Goal: Transaction & Acquisition: Purchase product/service

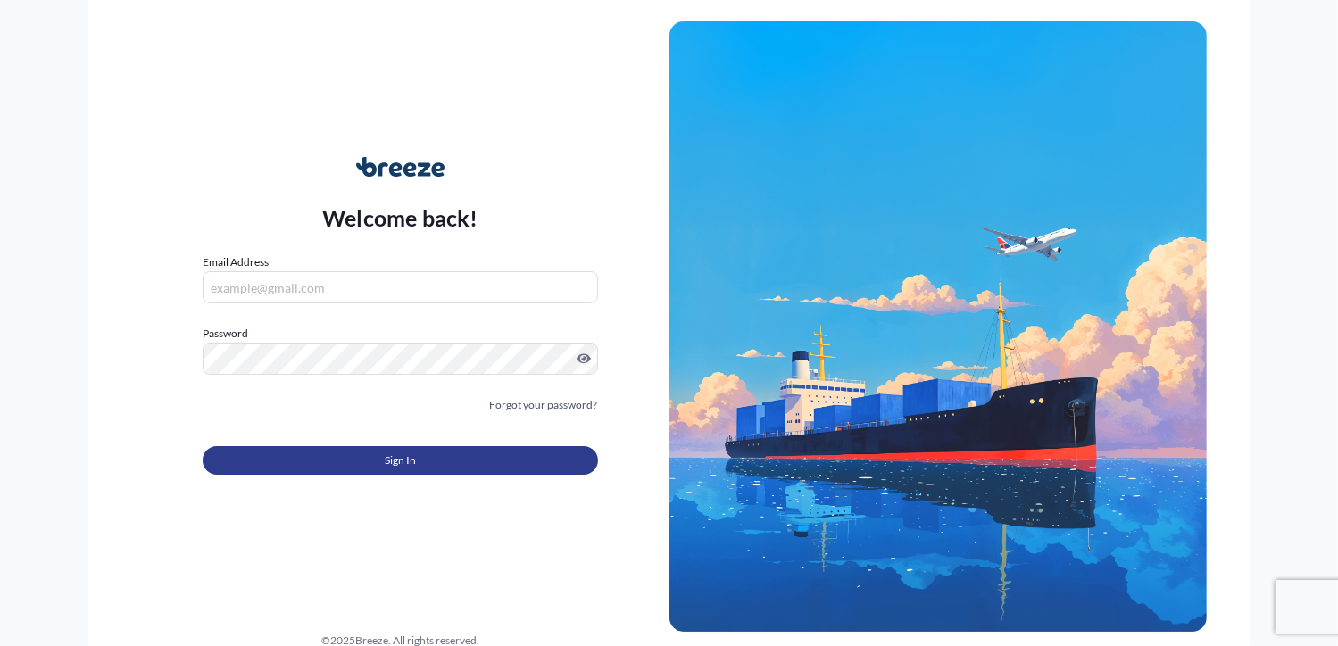
type input "[PERSON_NAME][EMAIL_ADDRESS][DOMAIN_NAME]"
click at [458, 458] on button "Sign In" at bounding box center [400, 460] width 394 height 29
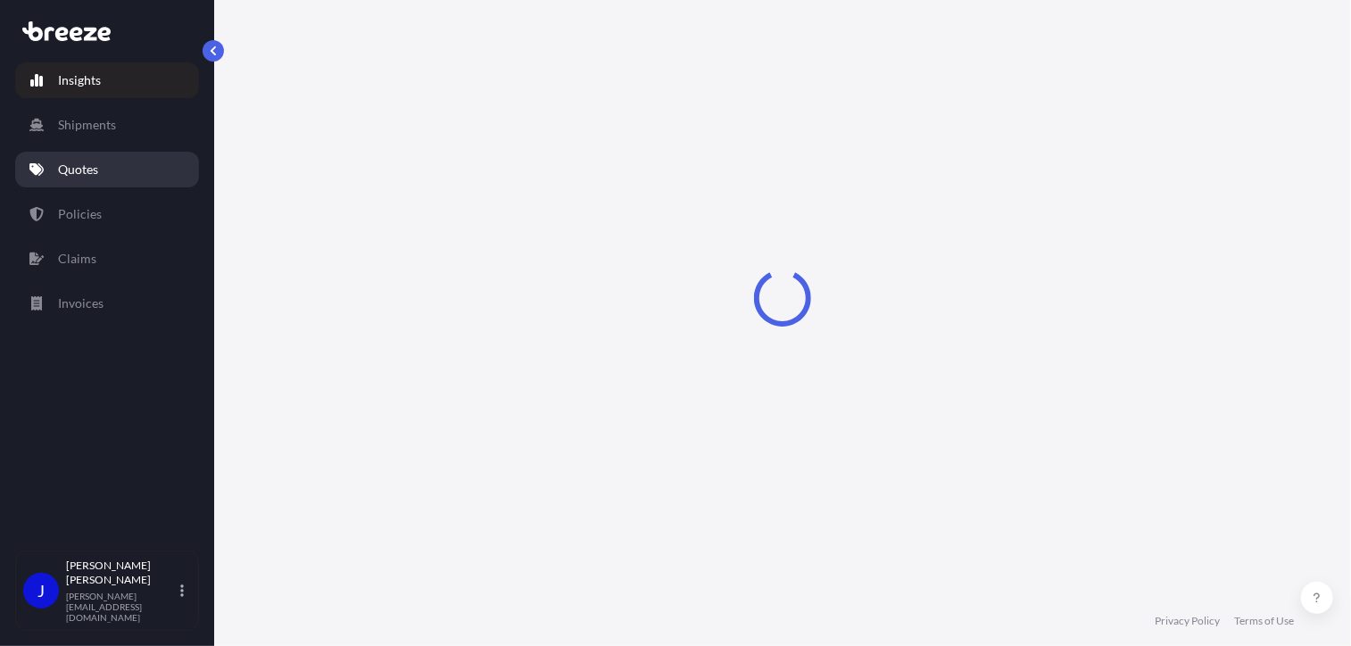
click at [86, 161] on p "Quotes" at bounding box center [78, 170] width 40 height 18
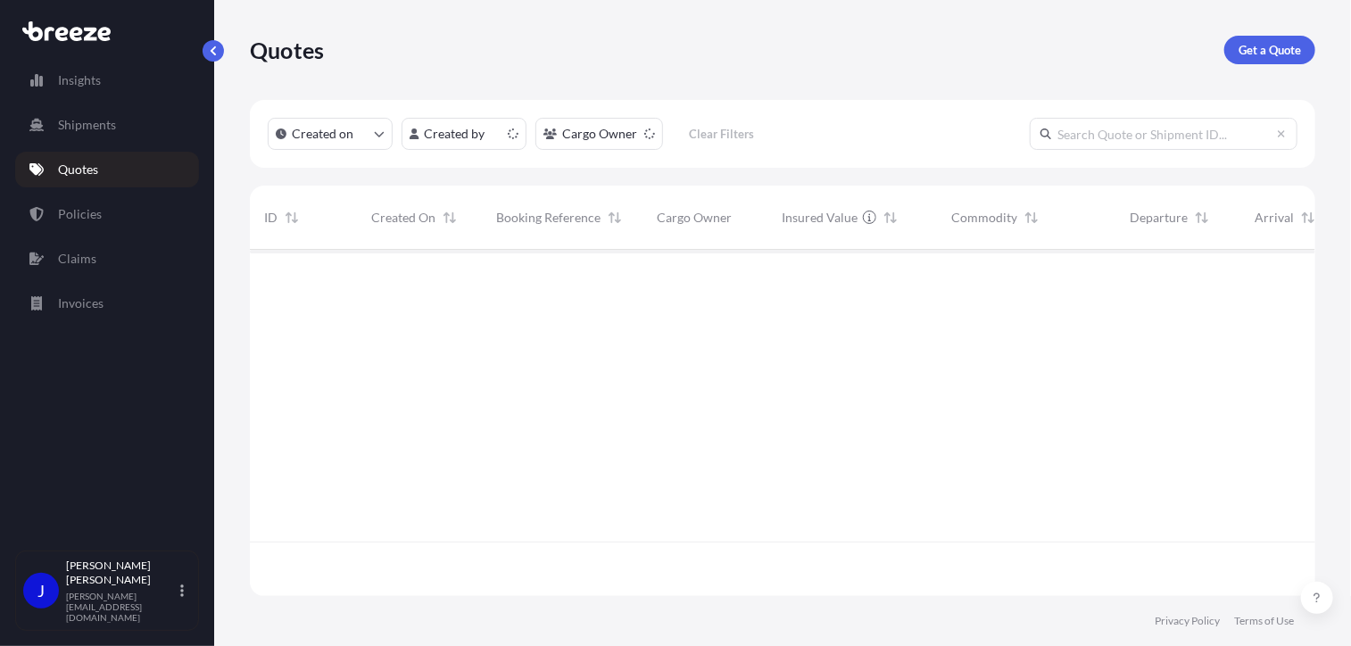
scroll to position [343, 1052]
click at [1281, 56] on p "Get a Quote" at bounding box center [1270, 50] width 62 height 18
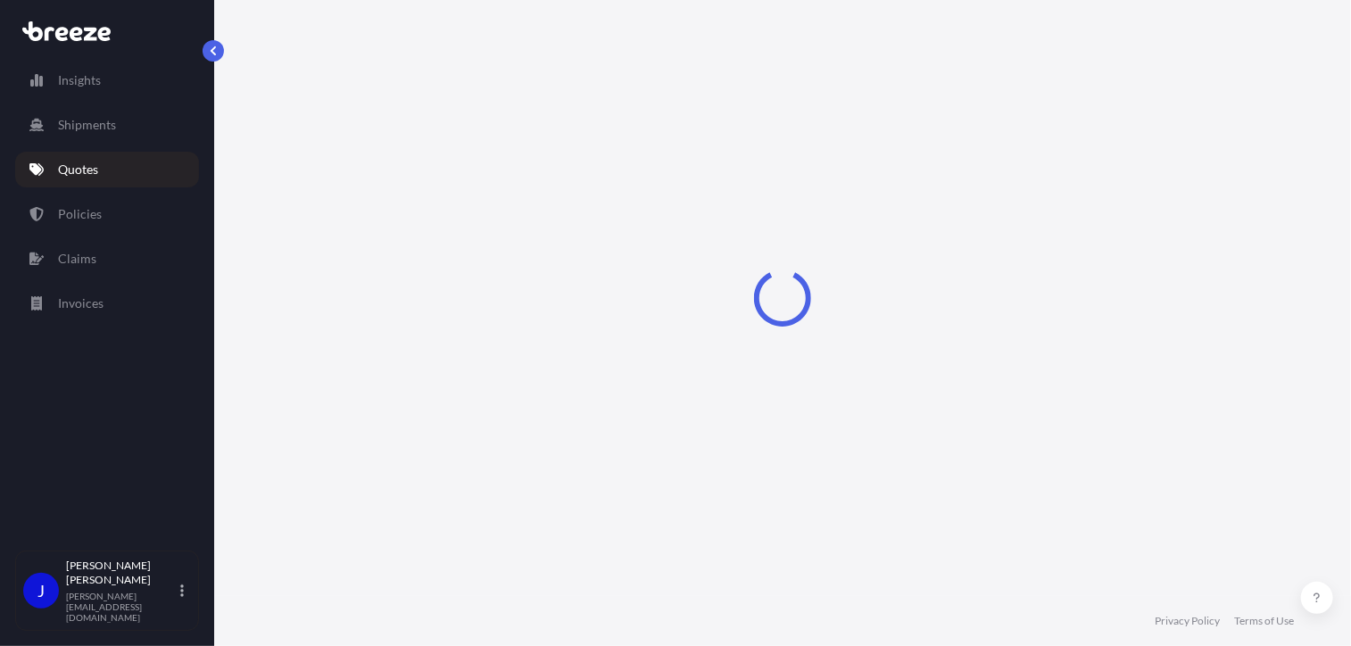
select select "Sea"
select select "1"
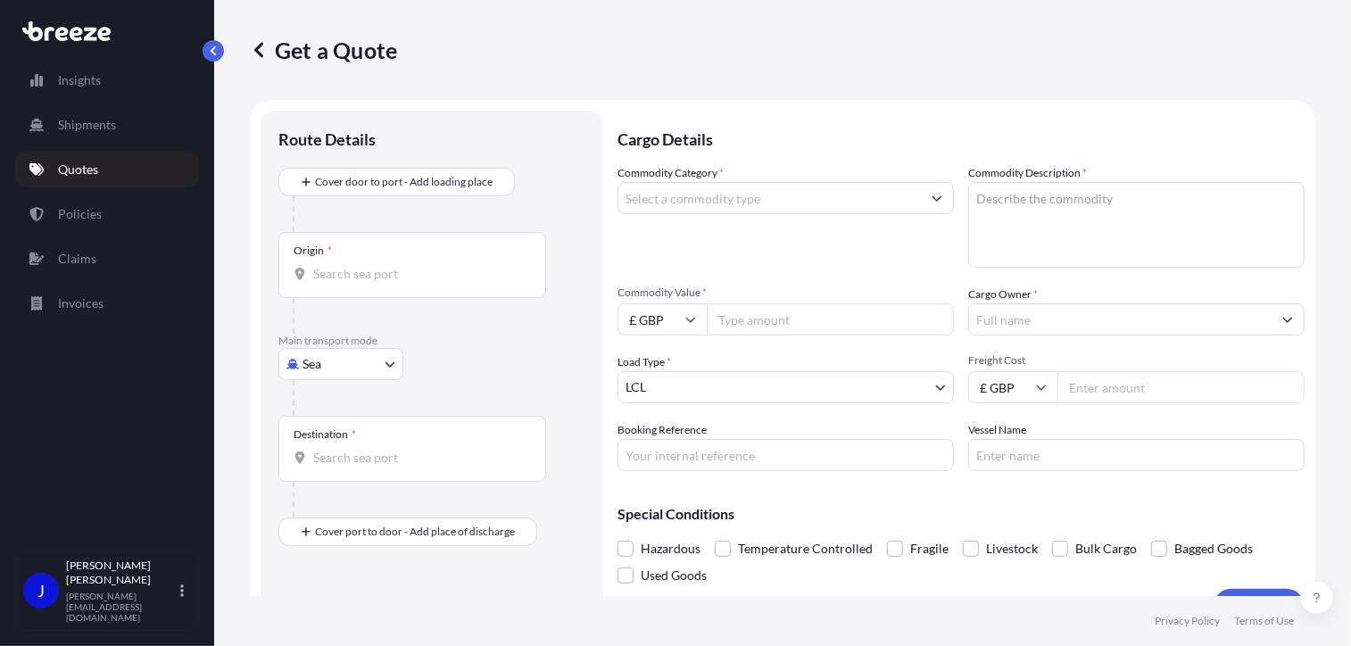
scroll to position [29, 0]
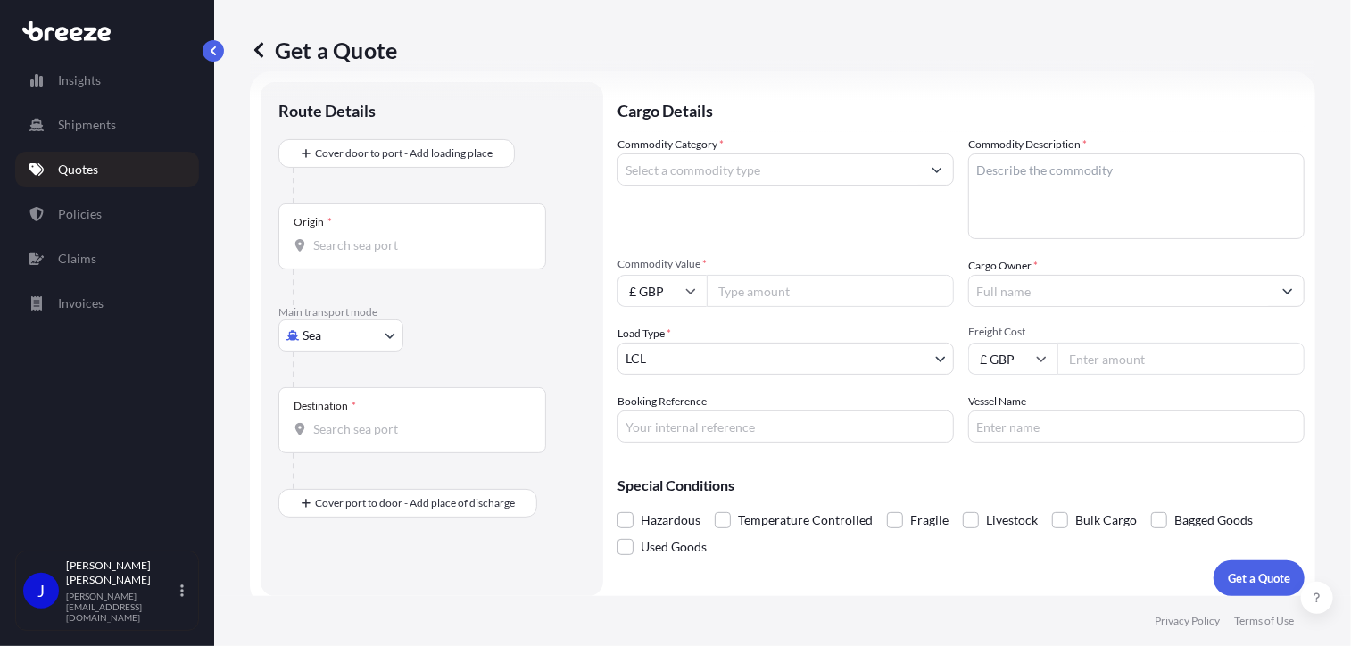
click at [352, 322] on body "Insights Shipments Quotes Policies Claims Invoices J [PERSON_NAME] [PERSON_NAME…" at bounding box center [675, 323] width 1351 height 646
click at [350, 438] on div "Road" at bounding box center [341, 445] width 111 height 32
select select "Road"
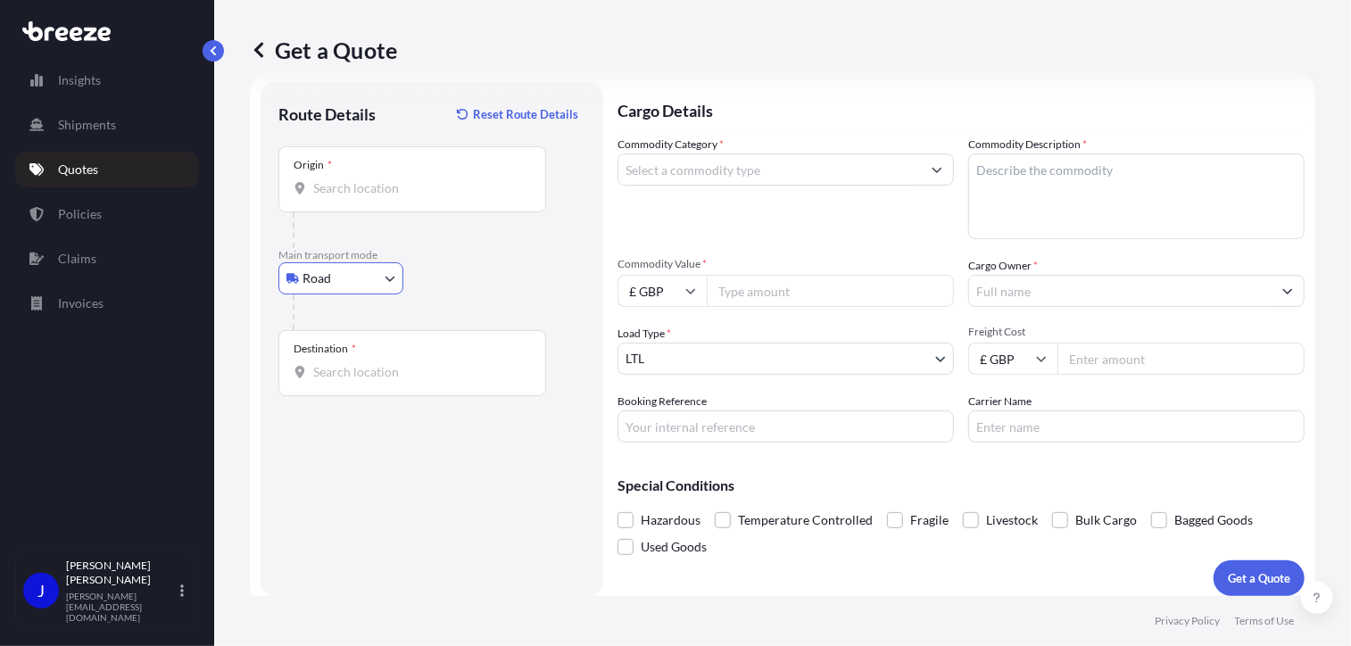
click at [391, 192] on input "Origin *" at bounding box center [418, 188] width 211 height 18
type input "London WC1V 7QJ, [GEOGRAPHIC_DATA]"
click at [403, 375] on input "Destination *" at bounding box center [418, 372] width 211 height 18
type input "Edinburgh EH15 1BL, [GEOGRAPHIC_DATA]"
click at [732, 170] on input "Commodity Category *" at bounding box center [769, 169] width 303 height 32
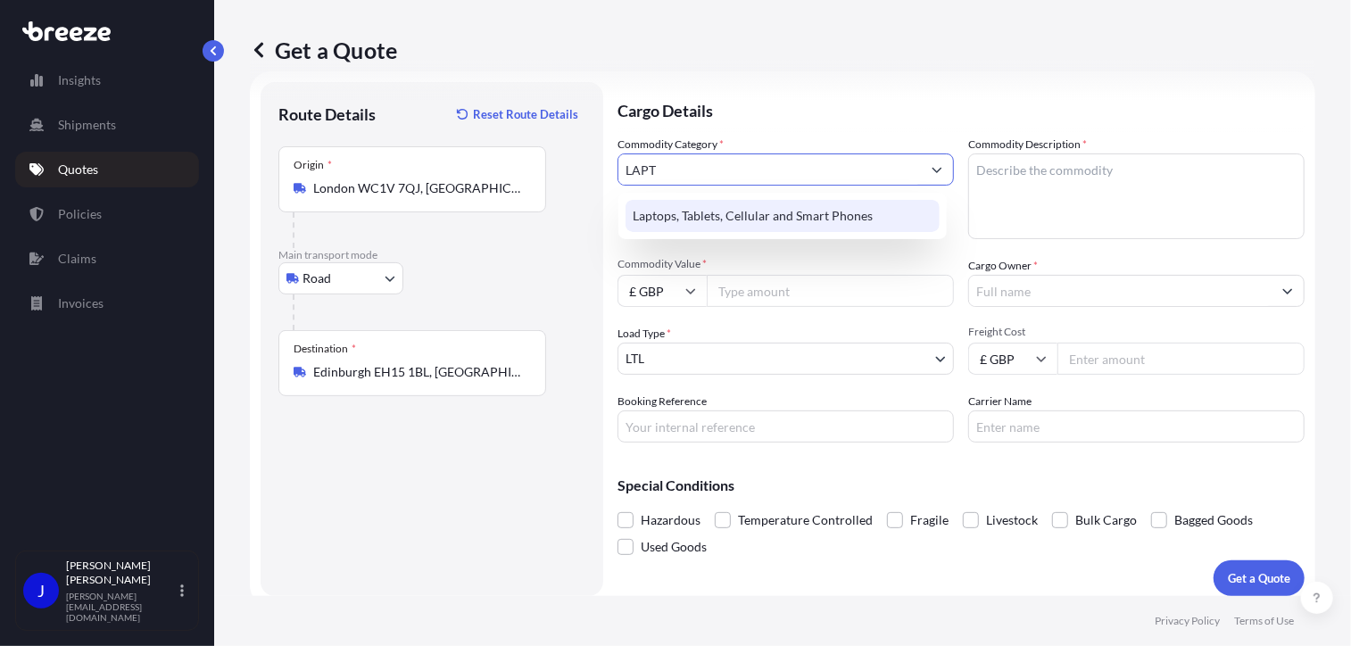
click at [830, 210] on div "Laptops, Tablets, Cellular and Smart Phones" at bounding box center [783, 216] width 314 height 32
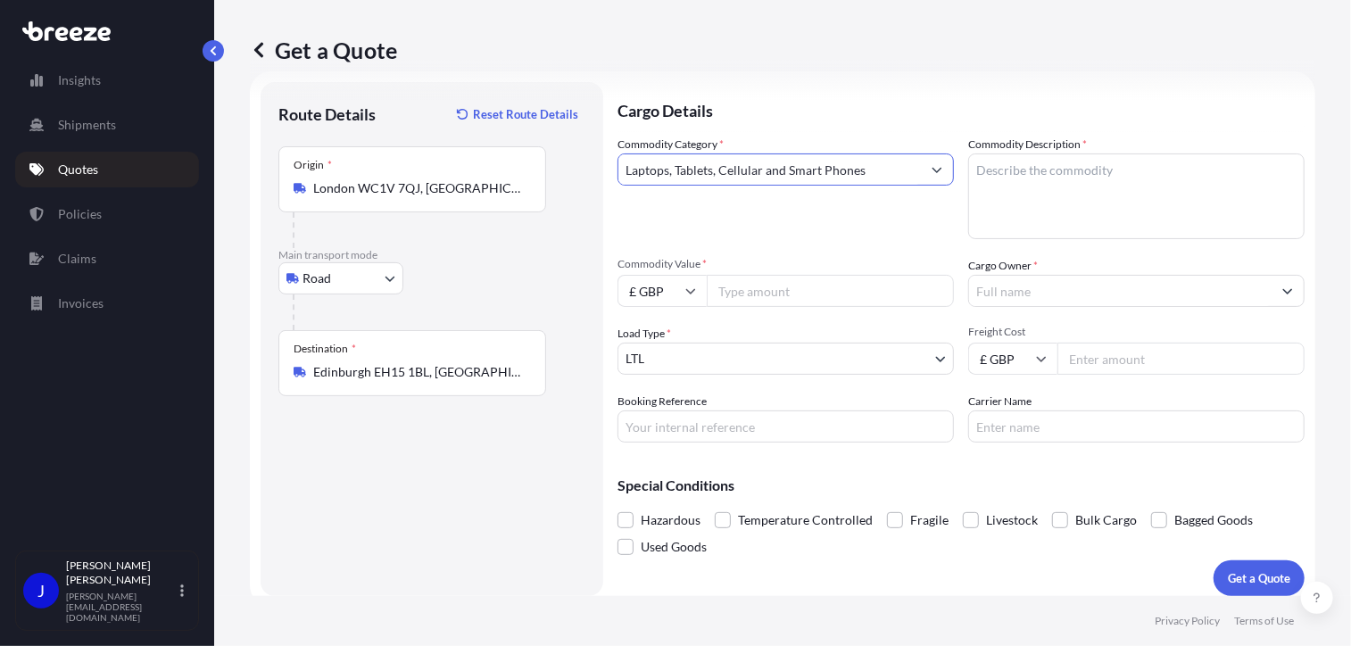
type input "Laptops, Tablets, Cellular and Smart Phones"
click at [1017, 170] on textarea "Commodity Description *" at bounding box center [1136, 196] width 336 height 86
type textarea "K"
type textarea "LAPTOP"
click at [807, 286] on input "Commodity Value *" at bounding box center [830, 291] width 247 height 32
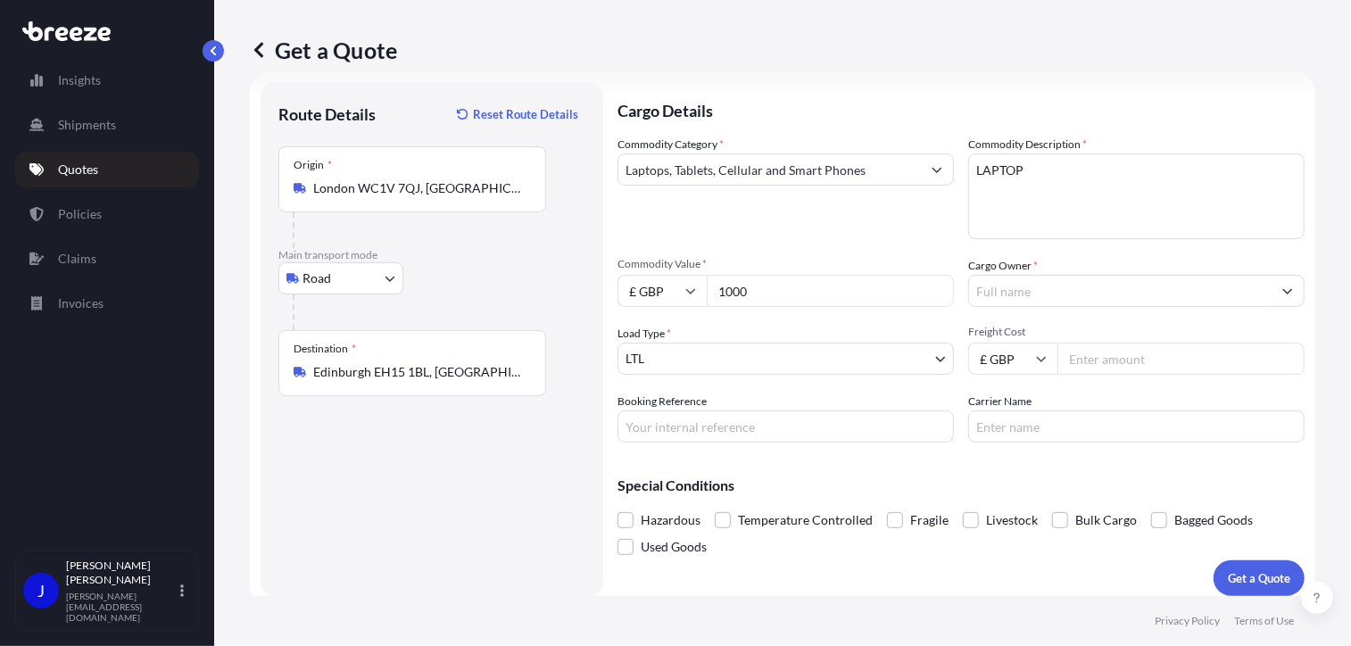
type input "1000"
click at [1167, 299] on input "Cargo Owner *" at bounding box center [1120, 291] width 303 height 32
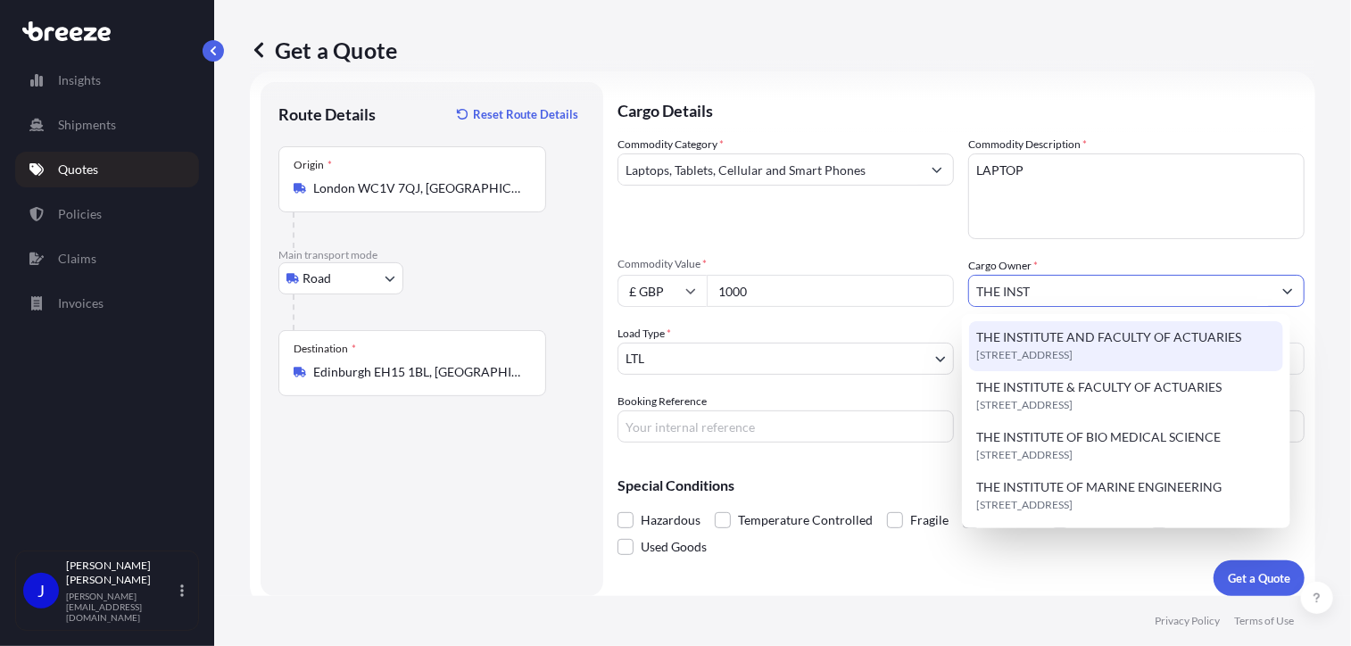
click at [1073, 348] on span "[STREET_ADDRESS]" at bounding box center [1024, 355] width 96 height 18
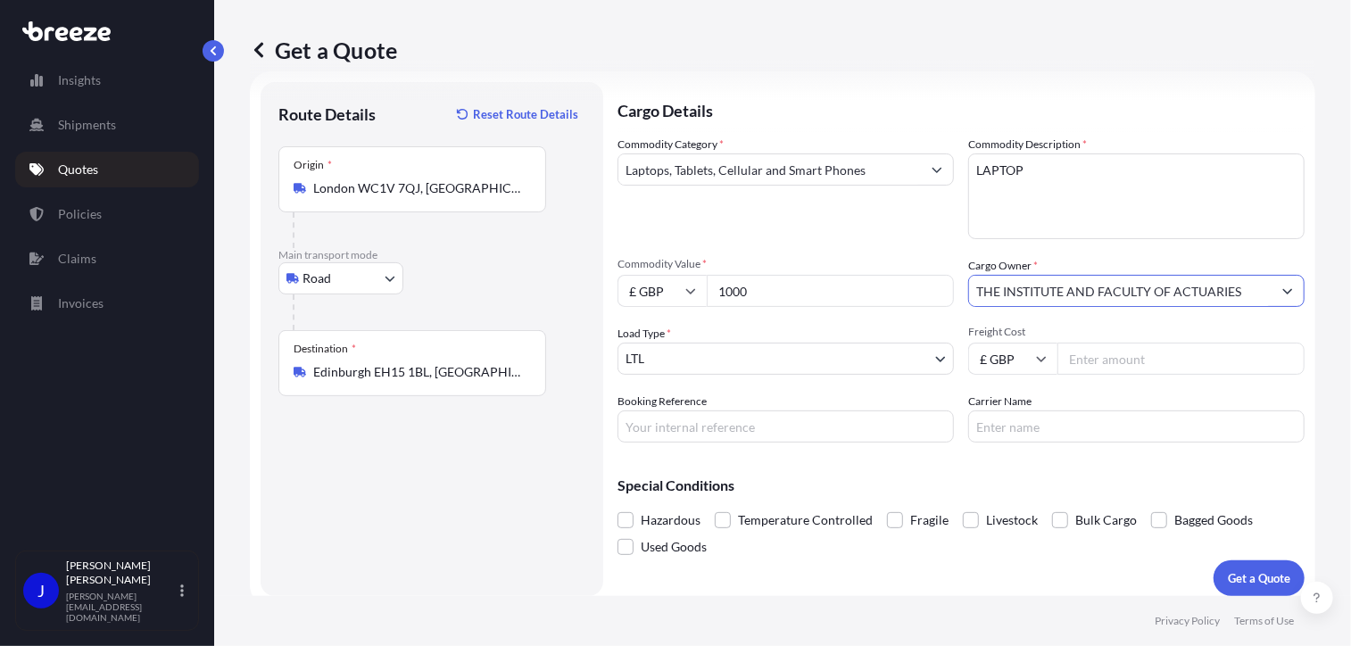
type input "THE INSTITUTE AND FACULTY OF ACTUARIES"
paste input "2223761"
type input "2223761"
click at [851, 473] on div "Special Conditions Hazardous Temperature Controlled Fragile Livestock Bulk Carg…" at bounding box center [961, 509] width 687 height 104
click at [1121, 361] on input "Freight Cost" at bounding box center [1180, 359] width 247 height 32
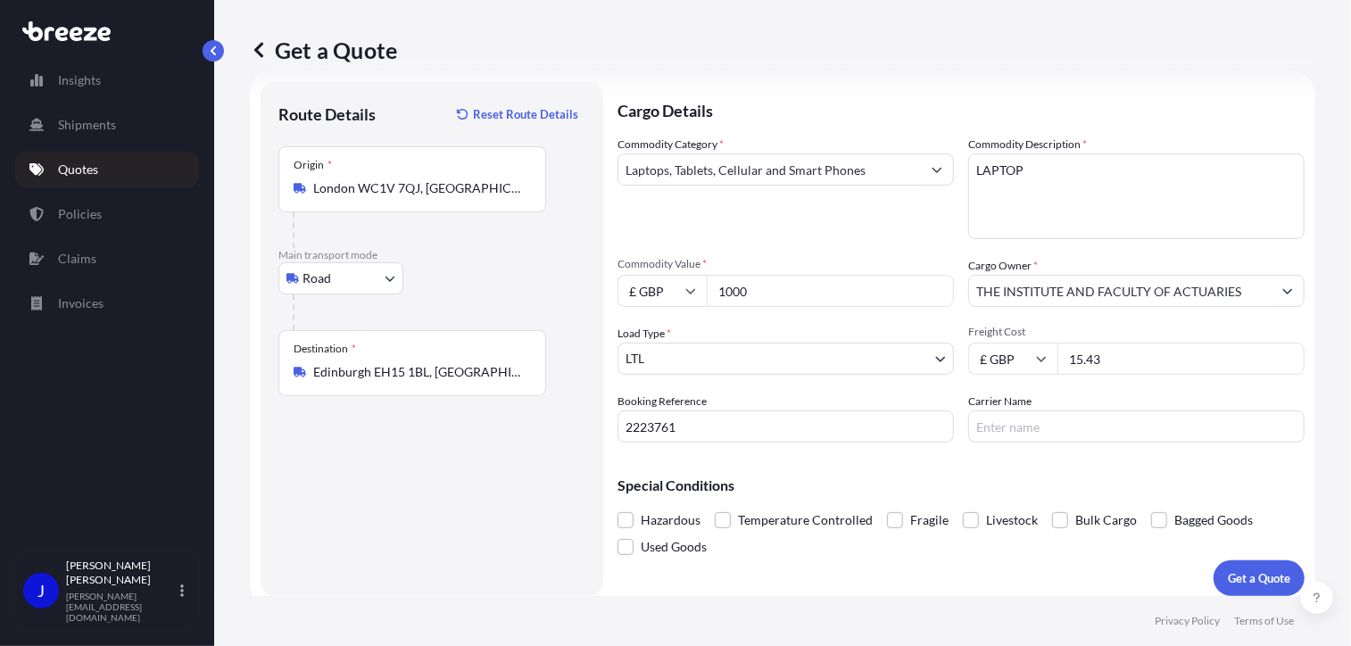
type input "15.43"
drag, startPoint x: 1131, startPoint y: 461, endPoint x: 1150, endPoint y: 487, distance: 32.0
click at [1135, 461] on div "Special Conditions Hazardous Temperature Controlled Fragile Livestock Bulk Carg…" at bounding box center [961, 509] width 687 height 104
click at [1244, 566] on button "Get a Quote" at bounding box center [1259, 578] width 91 height 36
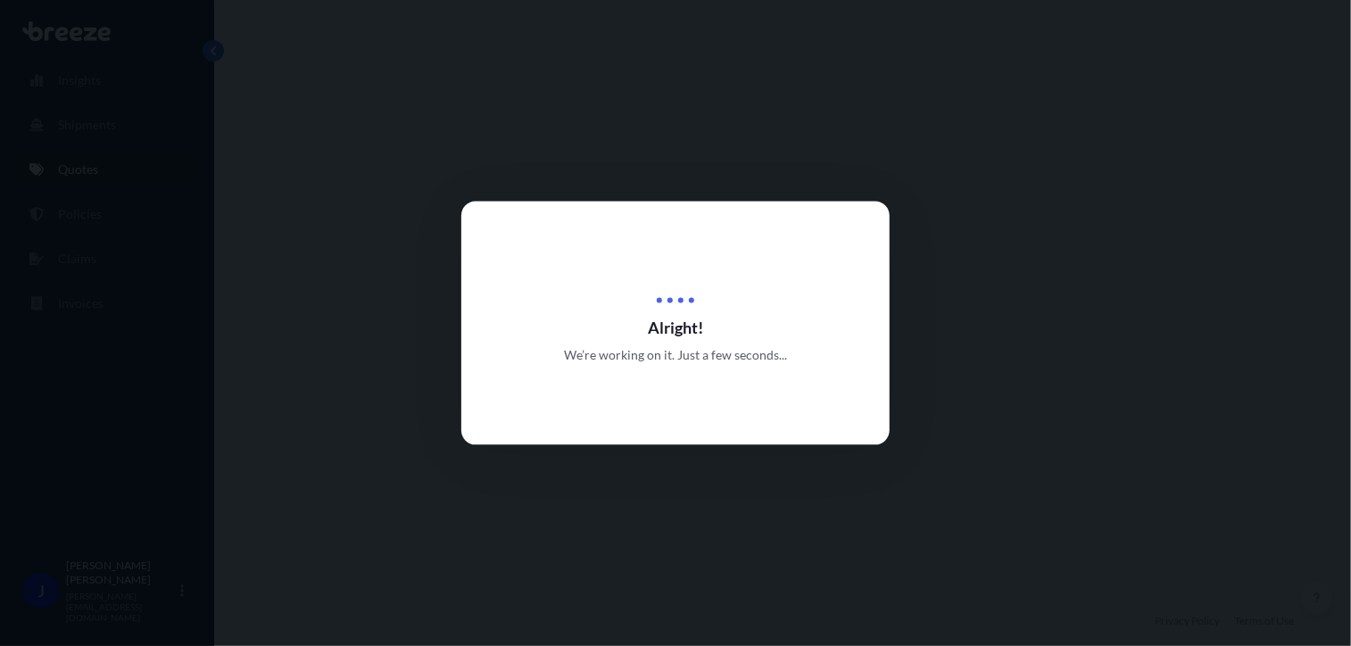
select select "Road"
select select "1"
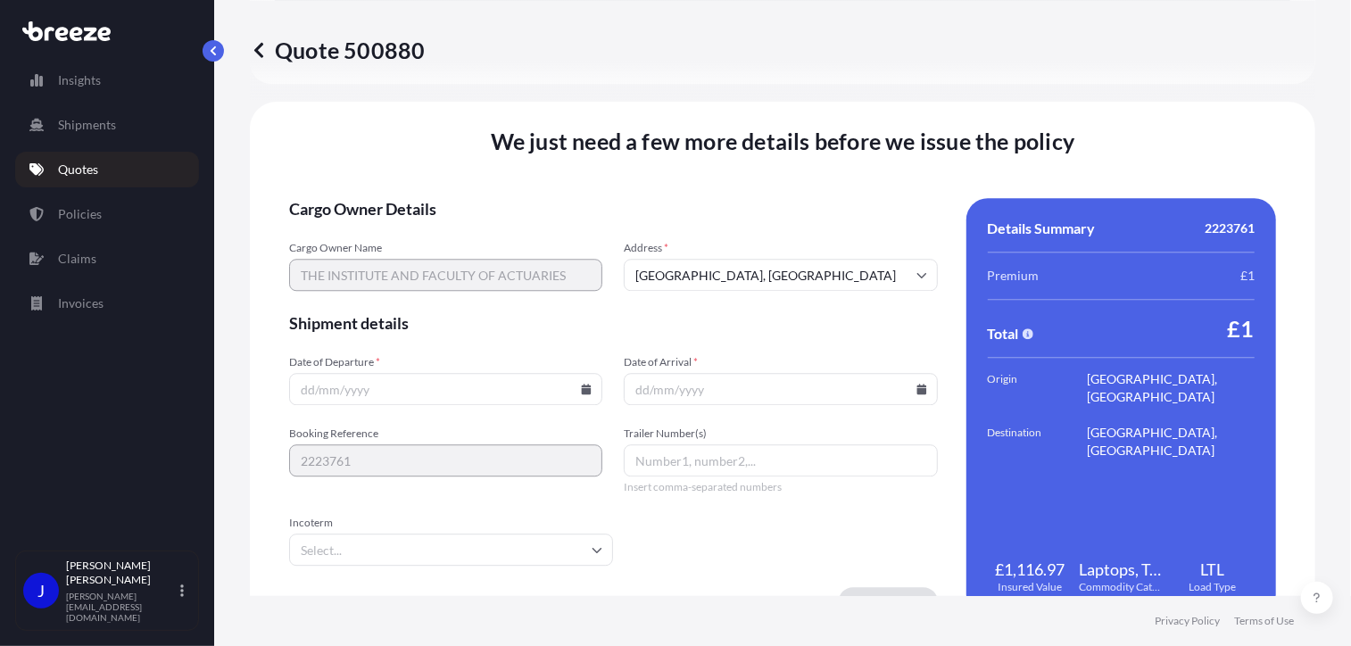
scroll to position [2225, 0]
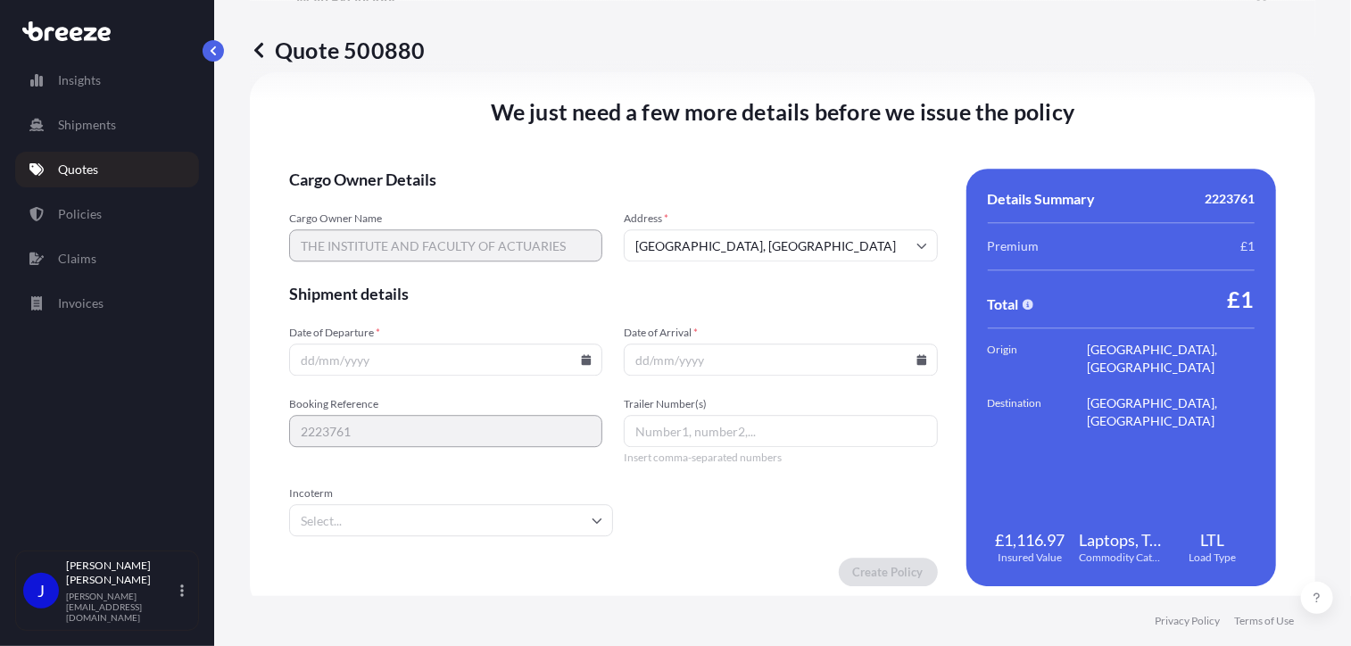
click at [582, 356] on icon at bounding box center [586, 359] width 11 height 11
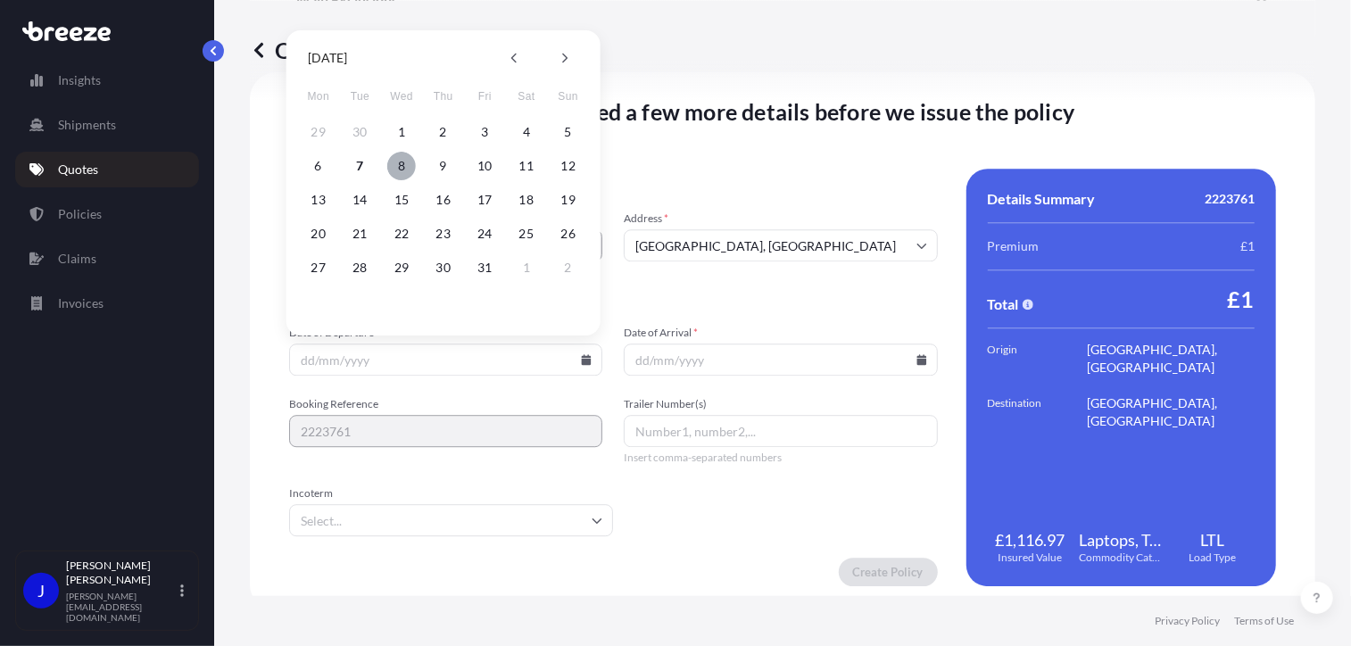
click at [396, 166] on button "8" at bounding box center [401, 166] width 29 height 29
type input "[DATE]"
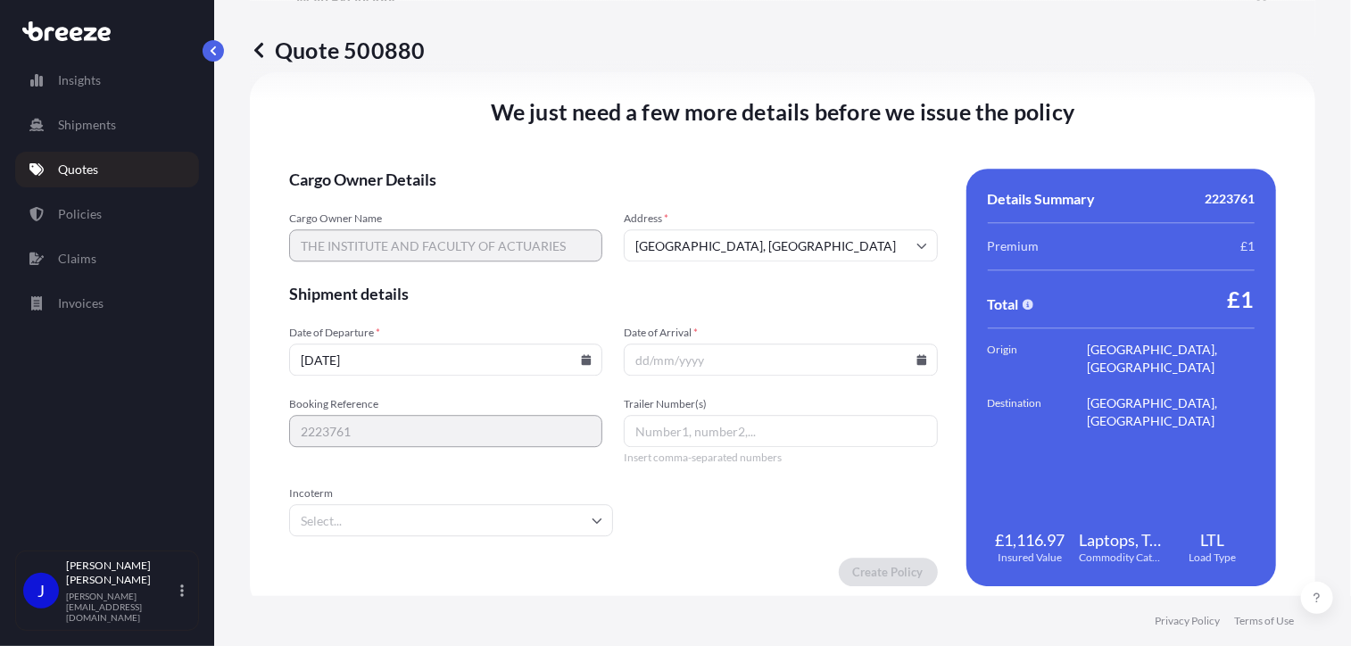
click at [916, 361] on icon at bounding box center [921, 359] width 10 height 11
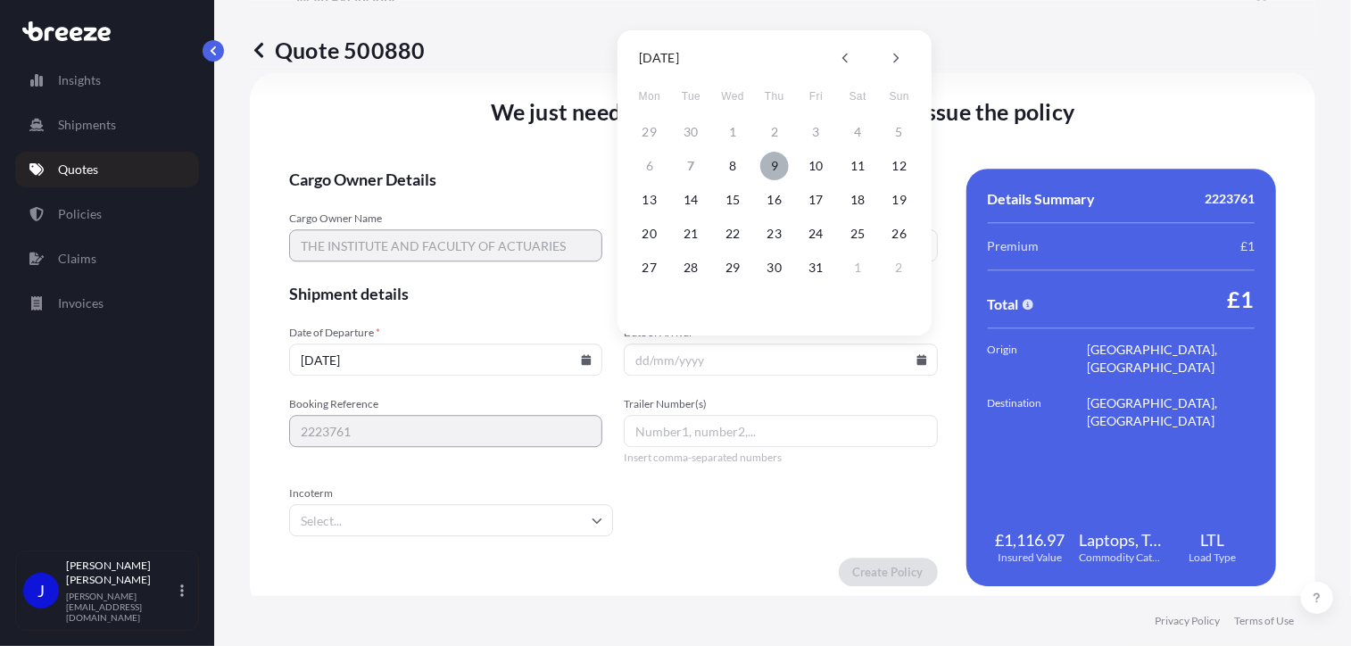
click at [767, 165] on button "9" at bounding box center [774, 166] width 29 height 29
type input "[DATE]"
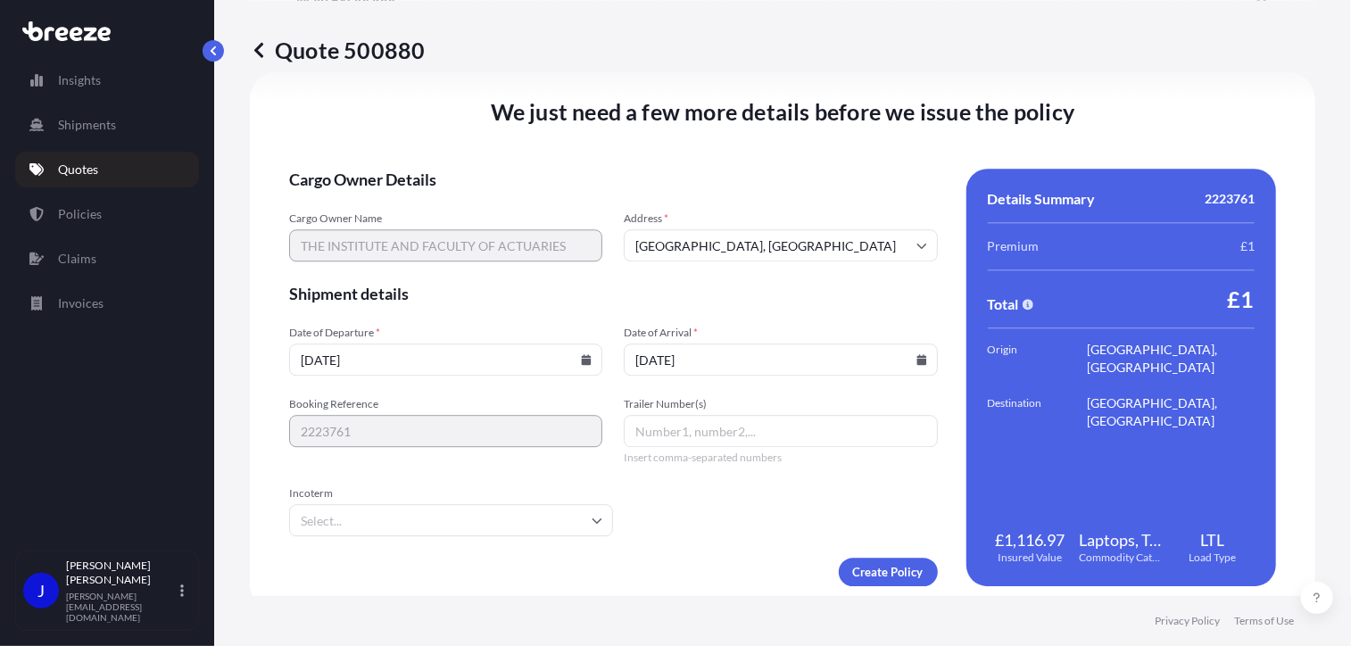
drag, startPoint x: 700, startPoint y: 564, endPoint x: 723, endPoint y: 555, distance: 24.9
click at [700, 563] on div "Create Policy" at bounding box center [613, 572] width 649 height 29
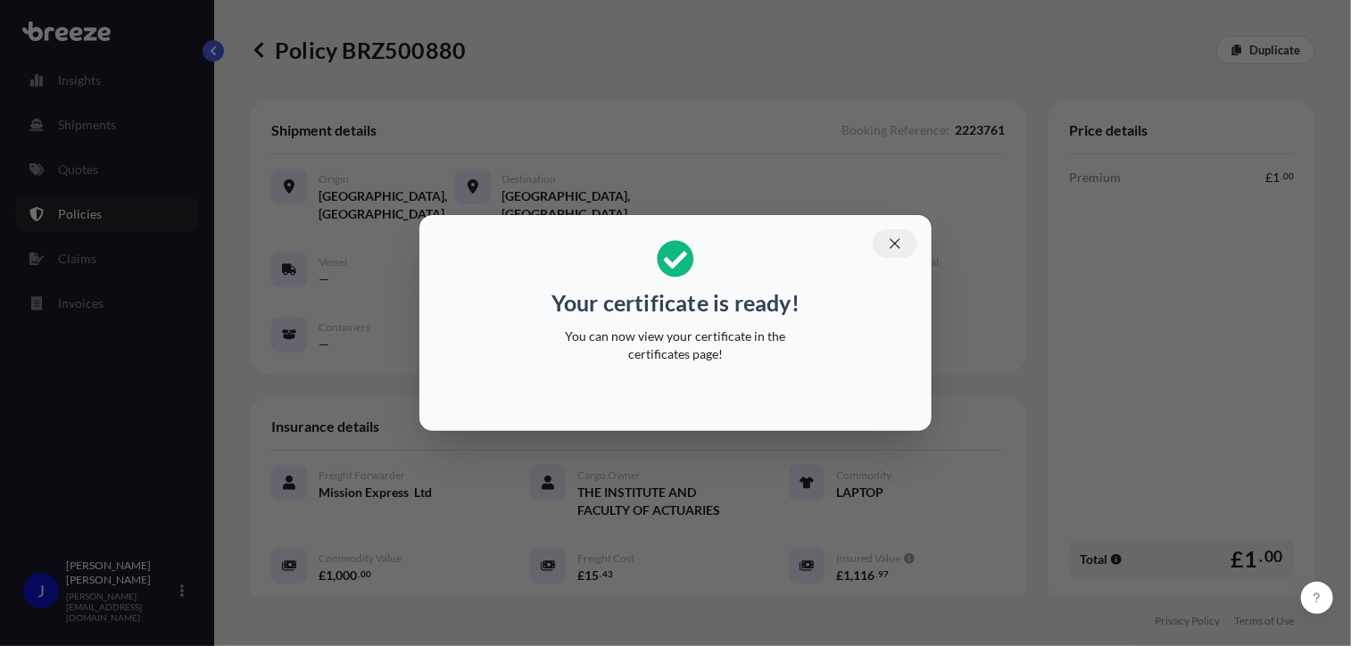
click at [903, 248] on icon "button" at bounding box center [895, 244] width 16 height 16
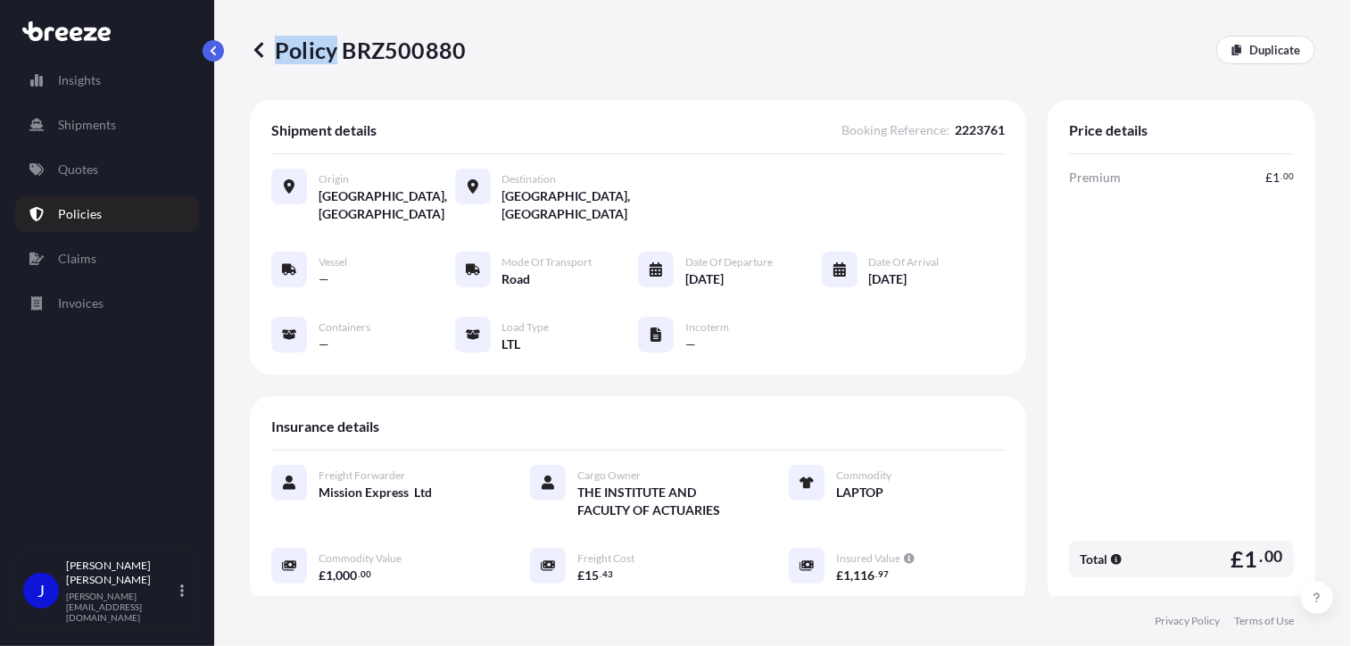
drag, startPoint x: 338, startPoint y: 49, endPoint x: 471, endPoint y: 51, distance: 133.0
click at [471, 51] on div "Policy BRZ500880 Duplicate" at bounding box center [782, 50] width 1065 height 29
drag, startPoint x: 471, startPoint y: 51, endPoint x: 400, endPoint y: 66, distance: 73.0
click at [420, 67] on div "Policy BRZ500880 Duplicate" at bounding box center [782, 50] width 1065 height 100
drag, startPoint x: 337, startPoint y: 53, endPoint x: 460, endPoint y: 56, distance: 123.2
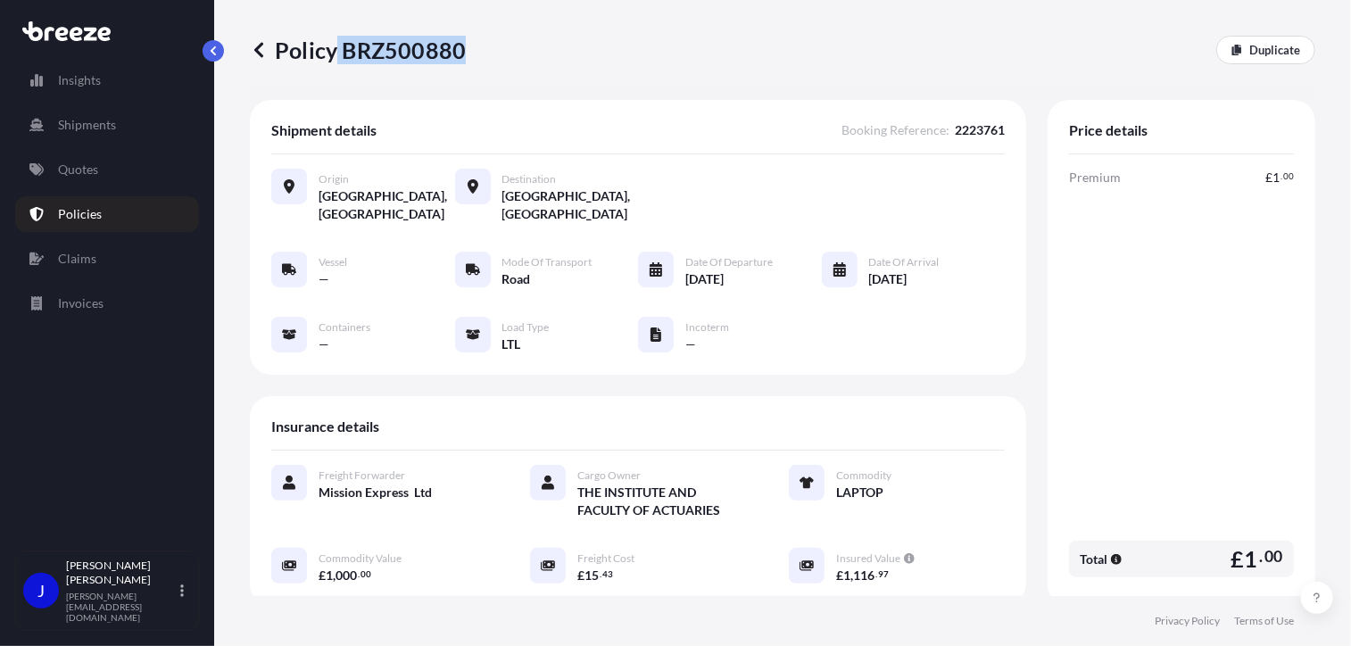
click at [460, 56] on p "Policy BRZ500880" at bounding box center [358, 50] width 216 height 29
copy p "BRZ500880"
